Goal: Obtain resource: Download file/media

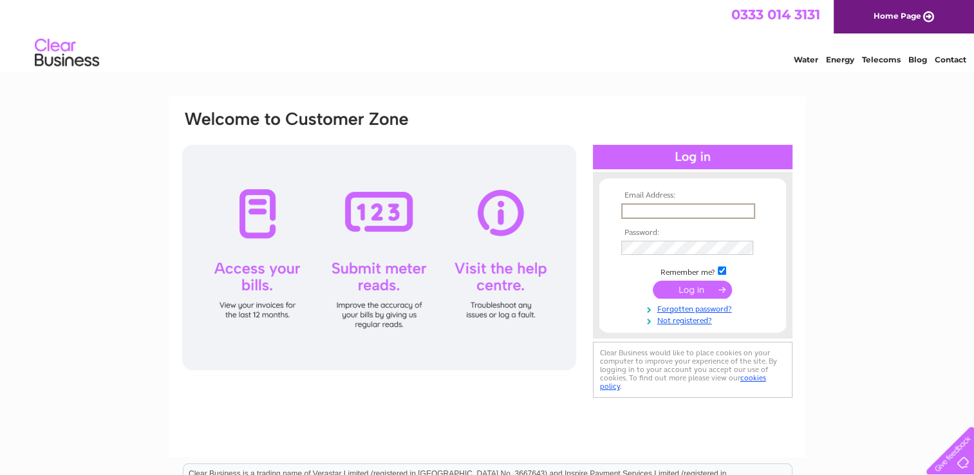
click at [667, 212] on input "text" at bounding box center [688, 210] width 134 height 15
click at [675, 211] on input "text" at bounding box center [688, 210] width 134 height 15
type input "mhalbert@liber8.org.uk"
click at [683, 287] on input "submit" at bounding box center [692, 288] width 79 height 18
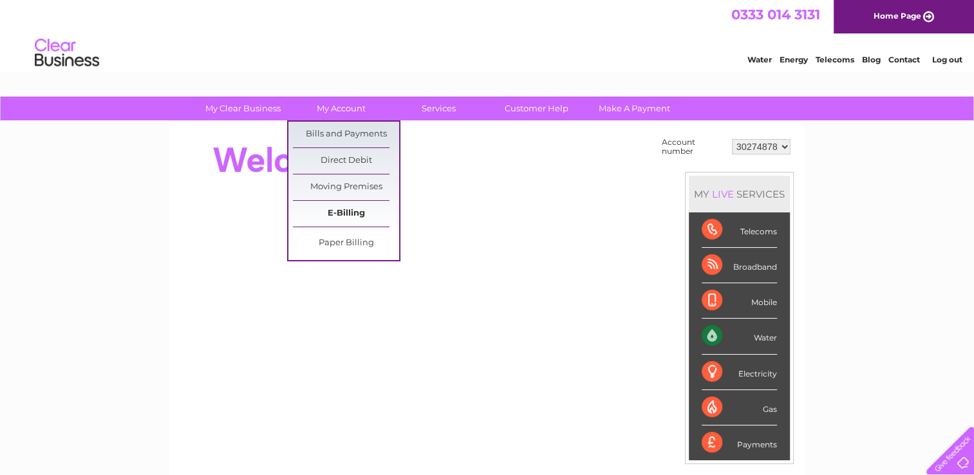
click at [344, 213] on link "E-Billing" at bounding box center [346, 214] width 106 height 26
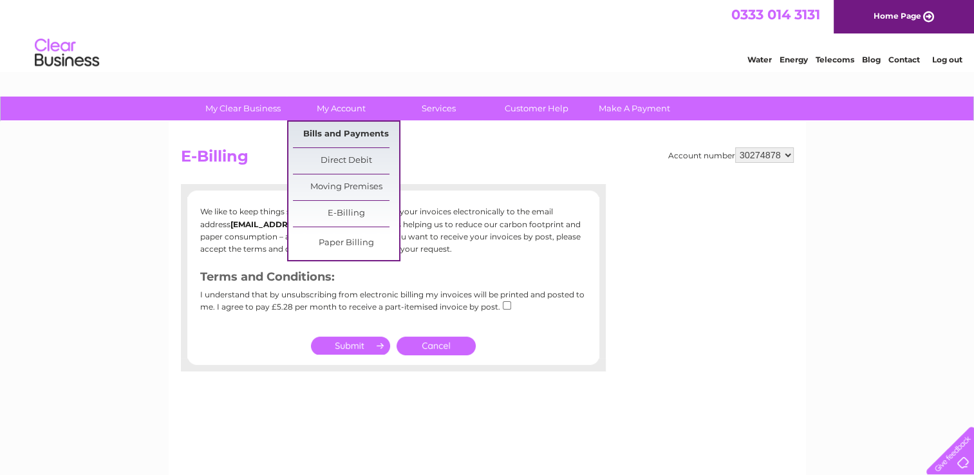
click at [334, 126] on link "Bills and Payments" at bounding box center [346, 135] width 106 height 26
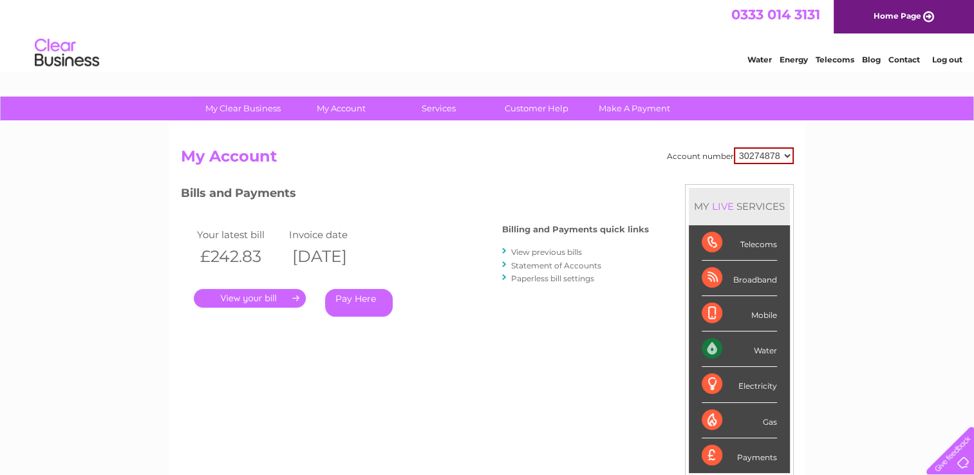
click at [234, 299] on link "." at bounding box center [250, 298] width 112 height 19
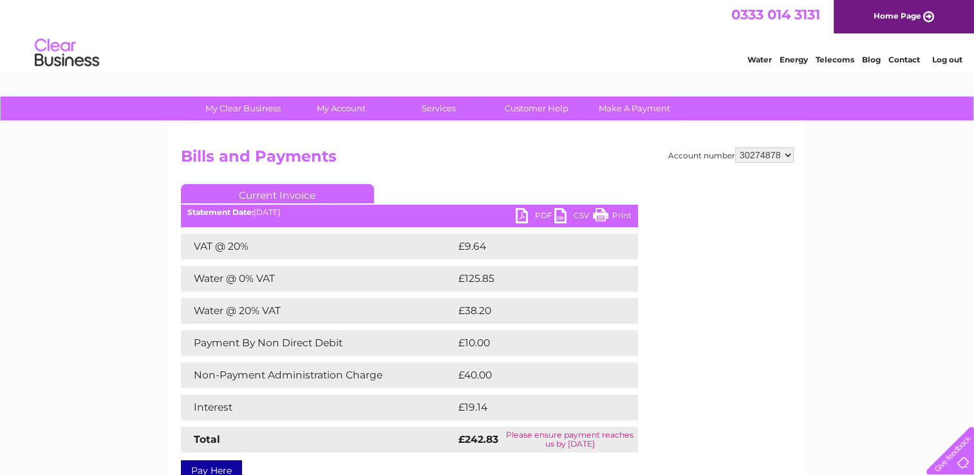
click at [527, 212] on link "PDF" at bounding box center [535, 217] width 39 height 19
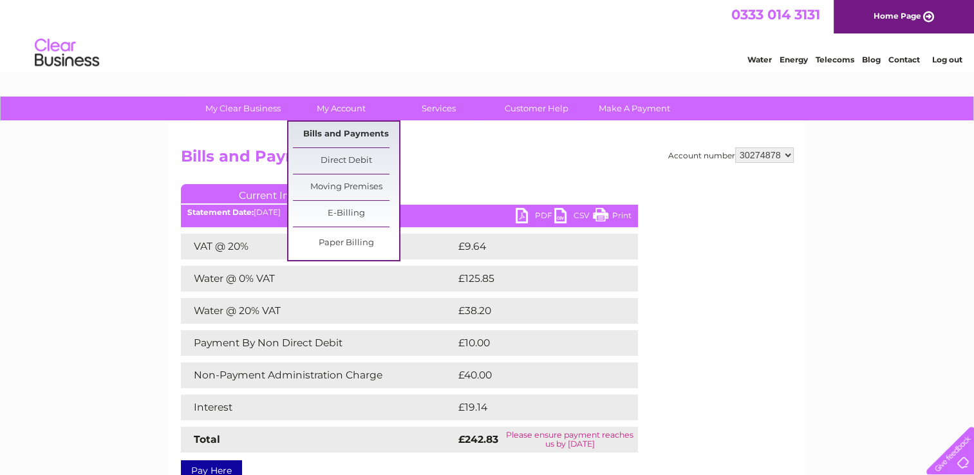
click at [332, 133] on link "Bills and Payments" at bounding box center [346, 135] width 106 height 26
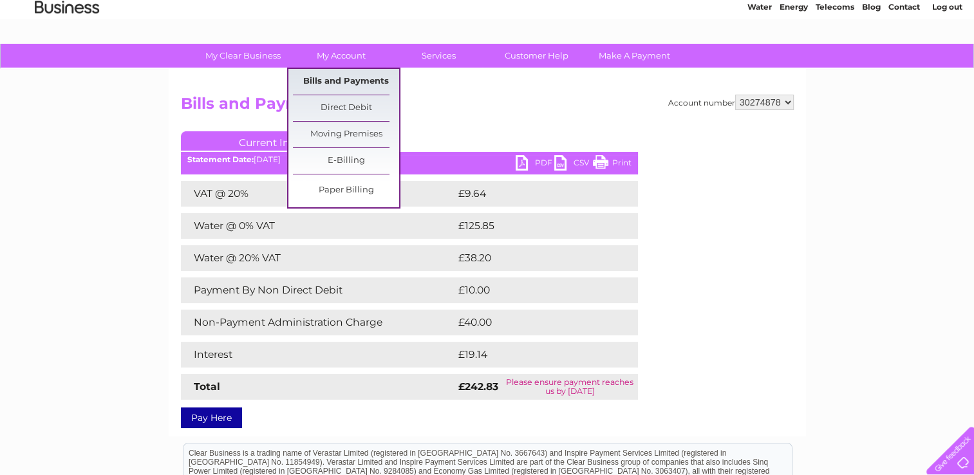
scroll to position [193, 0]
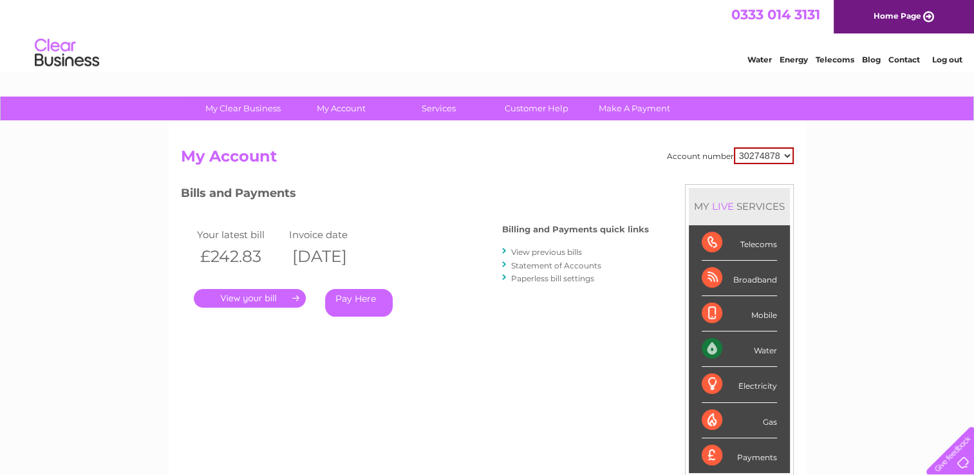
click at [558, 251] on link "View previous bills" at bounding box center [546, 252] width 71 height 10
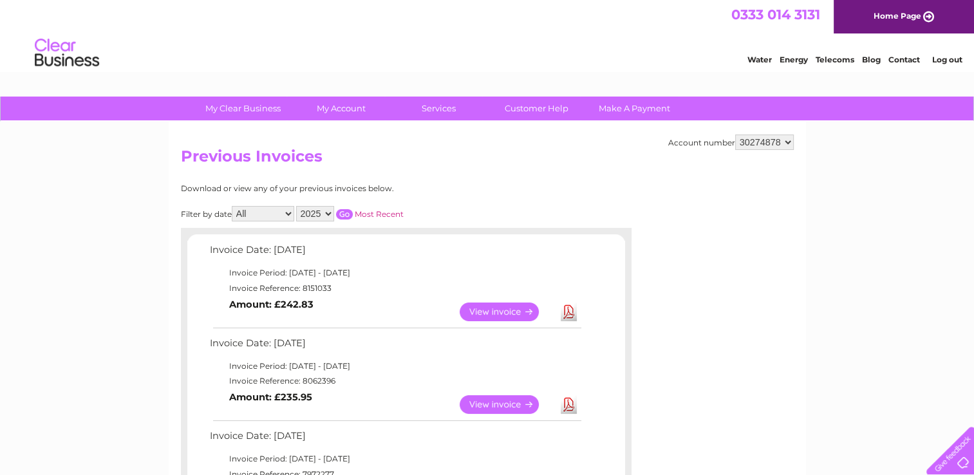
scroll to position [129, 0]
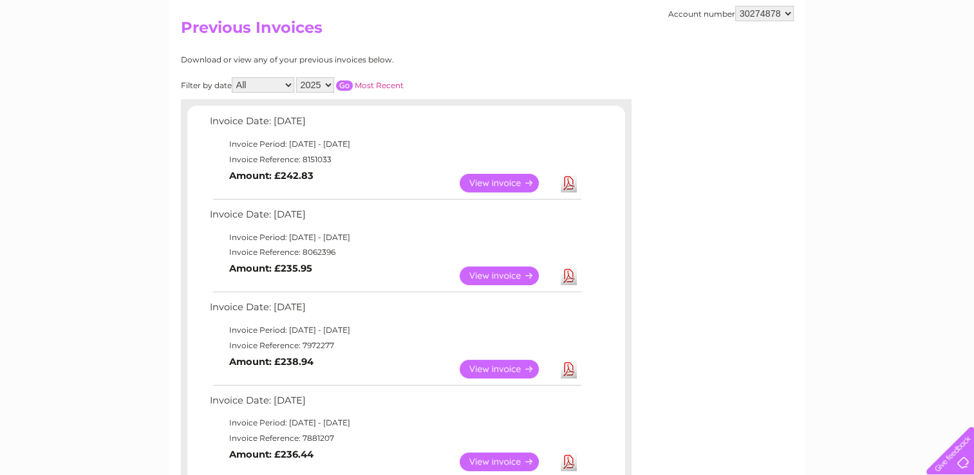
click at [496, 277] on link "View" at bounding box center [507, 276] width 95 height 19
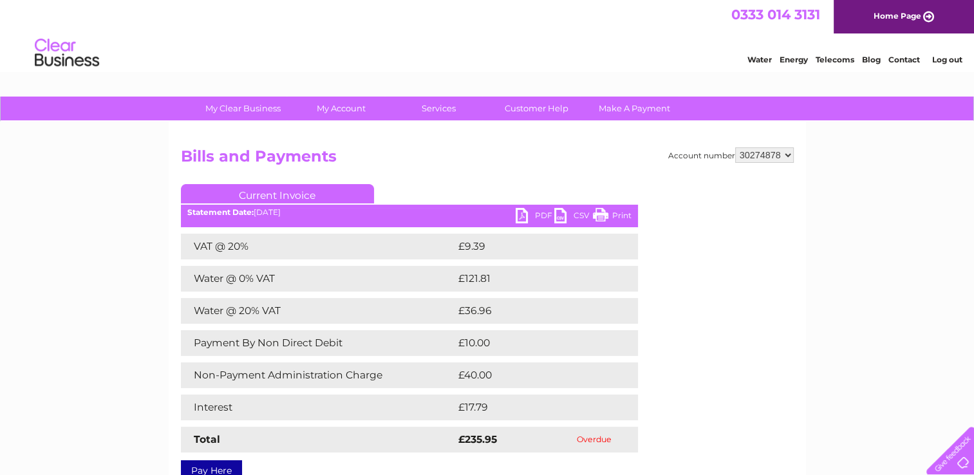
click at [529, 214] on link "PDF" at bounding box center [535, 217] width 39 height 19
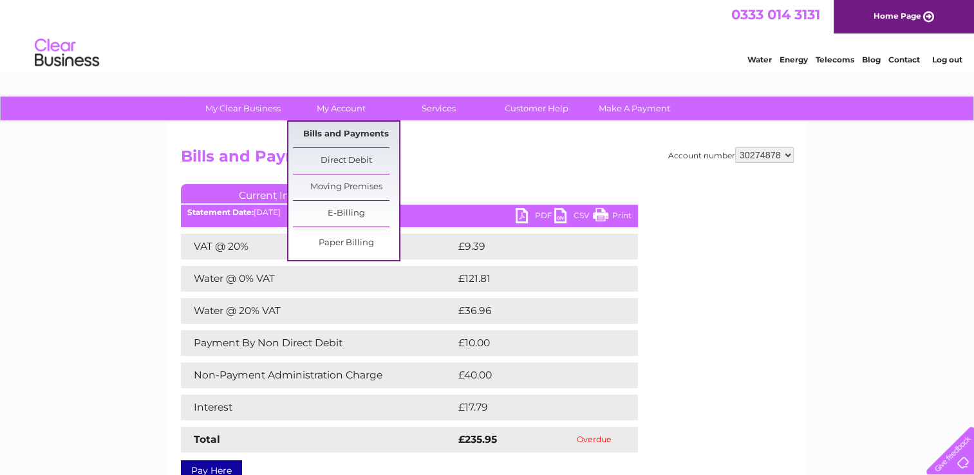
click at [325, 133] on link "Bills and Payments" at bounding box center [346, 135] width 106 height 26
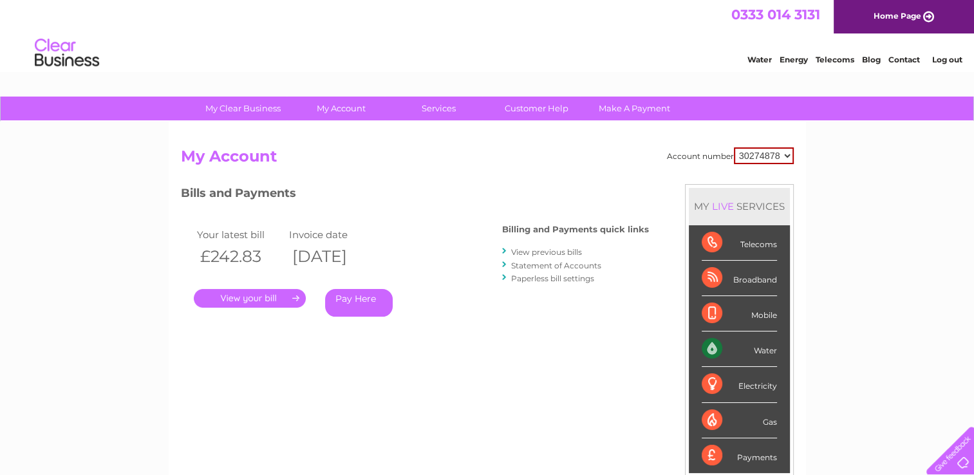
click at [546, 247] on link "View previous bills" at bounding box center [546, 252] width 71 height 10
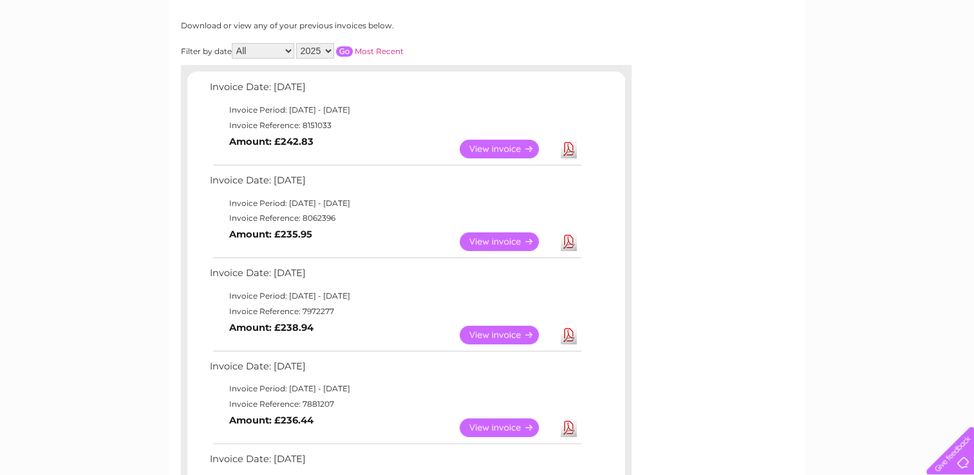
scroll to position [193, 0]
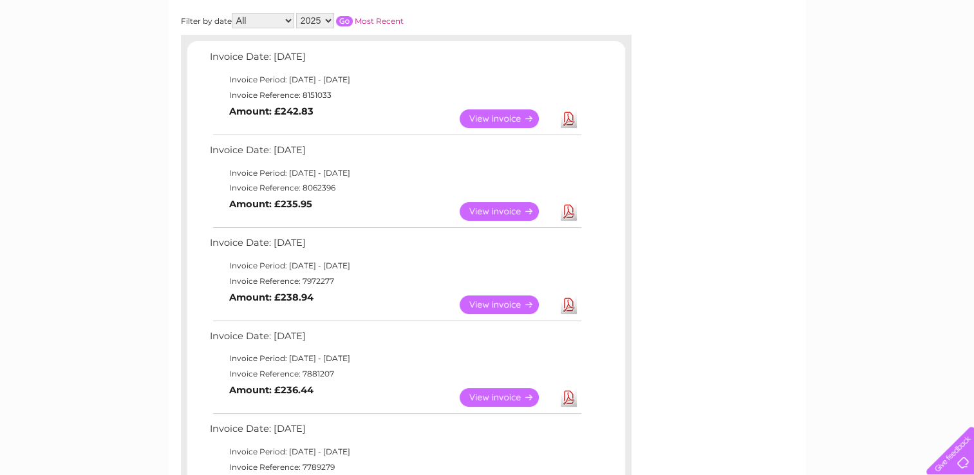
click at [510, 299] on link "View" at bounding box center [507, 304] width 95 height 19
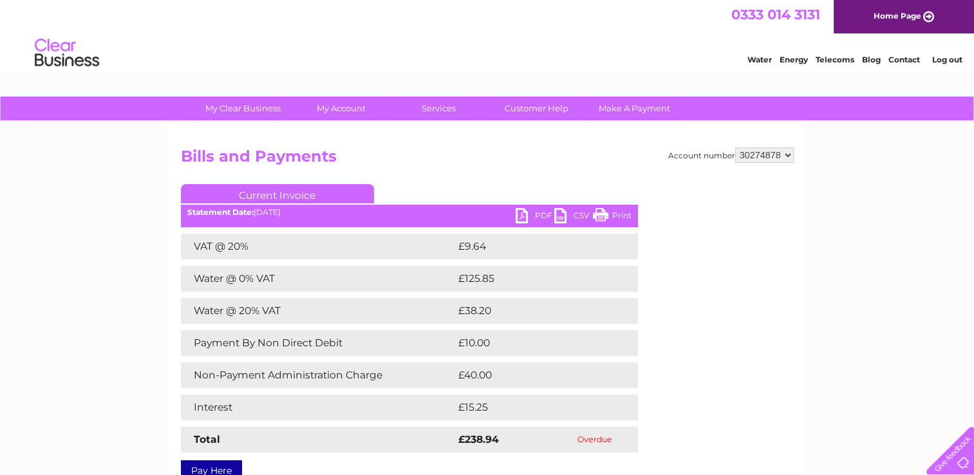
click at [529, 218] on link "PDF" at bounding box center [535, 217] width 39 height 19
